Goal: Task Accomplishment & Management: Manage account settings

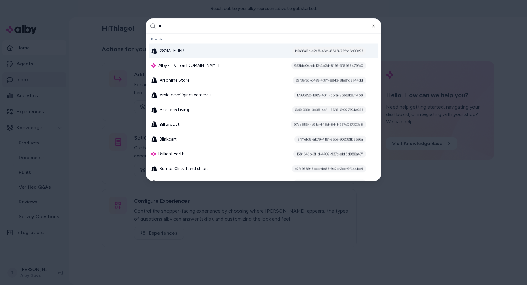
type input "***"
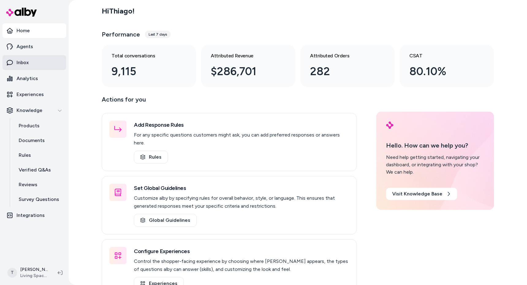
click at [33, 60] on link "Inbox" at bounding box center [34, 62] width 64 height 15
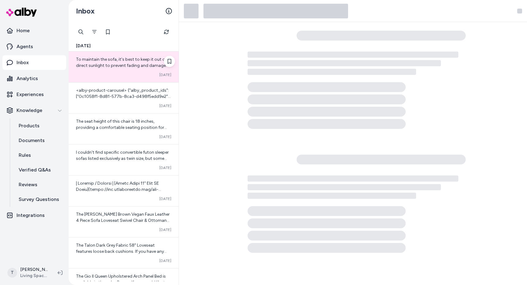
click at [111, 67] on span "To maintain the sofa, it's best to keep it out of direct sunlight to prevent fa…" at bounding box center [121, 62] width 91 height 11
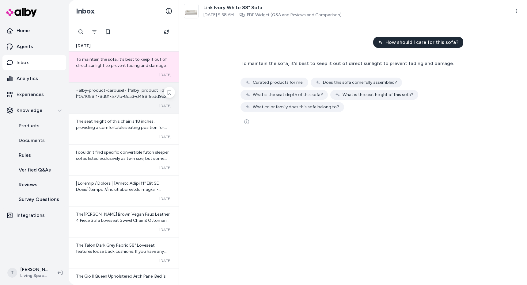
click at [114, 97] on span "<alby-product-carousel> {"alby_product_ids": ["0c1058f1-8d81-577b-8ca3-d498f5ed…" at bounding box center [123, 133] width 95 height 91
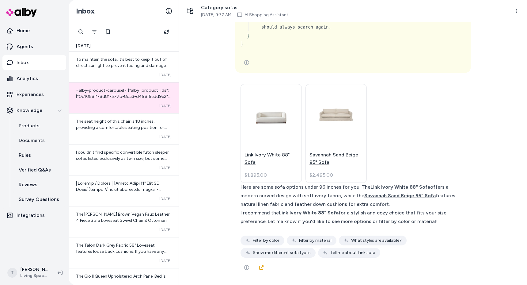
scroll to position [3568, 0]
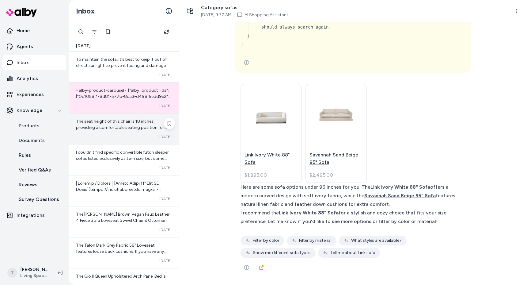
click at [117, 126] on span "The seat height of this chair is 18 inches, providing a comfortable seating pos…" at bounding box center [121, 127] width 91 height 17
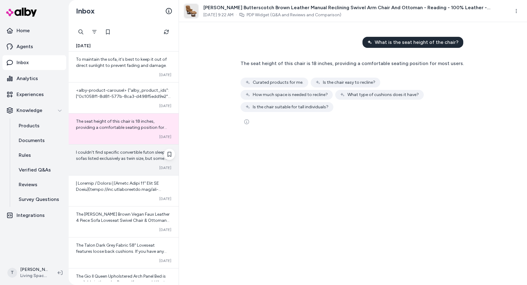
click at [133, 150] on span "I couldn't find specific convertible futon sleeper sofas listed exclusively as …" at bounding box center [122, 179] width 93 height 60
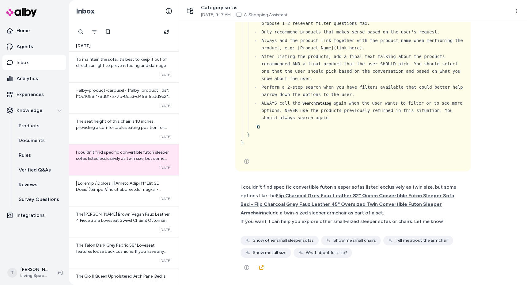
scroll to position [14507, 0]
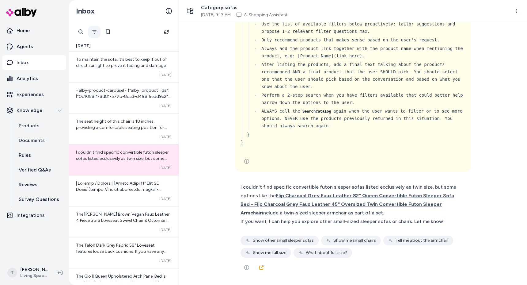
click at [97, 32] on button "Filter" at bounding box center [94, 32] width 12 height 12
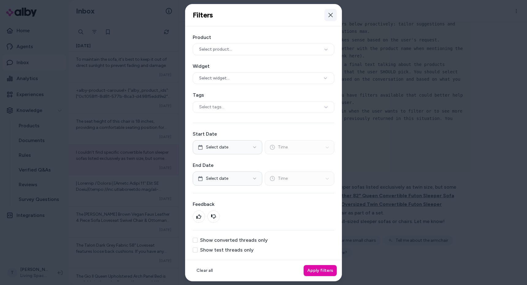
click at [334, 14] on button "Close" at bounding box center [330, 15] width 12 height 12
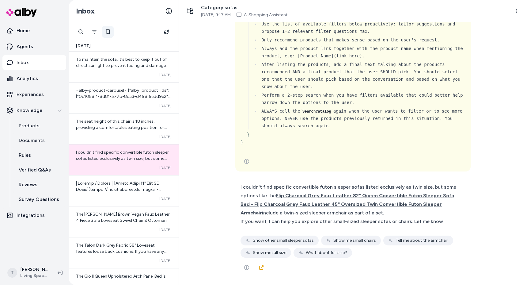
click at [109, 33] on icon at bounding box center [107, 31] width 5 height 5
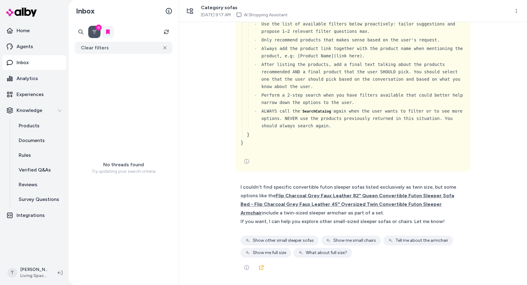
click at [109, 33] on icon at bounding box center [108, 31] width 4 height 5
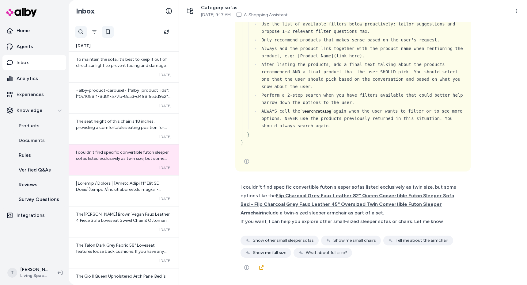
click at [76, 35] on div at bounding box center [81, 32] width 12 height 12
click at [142, 31] on icon "Filter" at bounding box center [143, 31] width 5 height 5
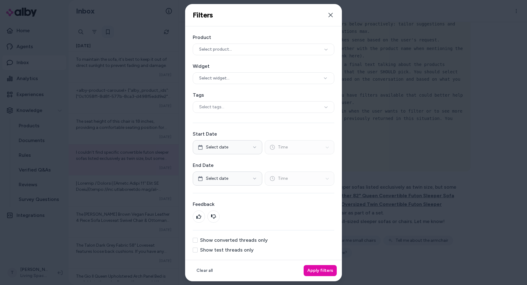
click at [99, 110] on div at bounding box center [263, 142] width 527 height 285
